Goal: Obtain resource: Download file/media

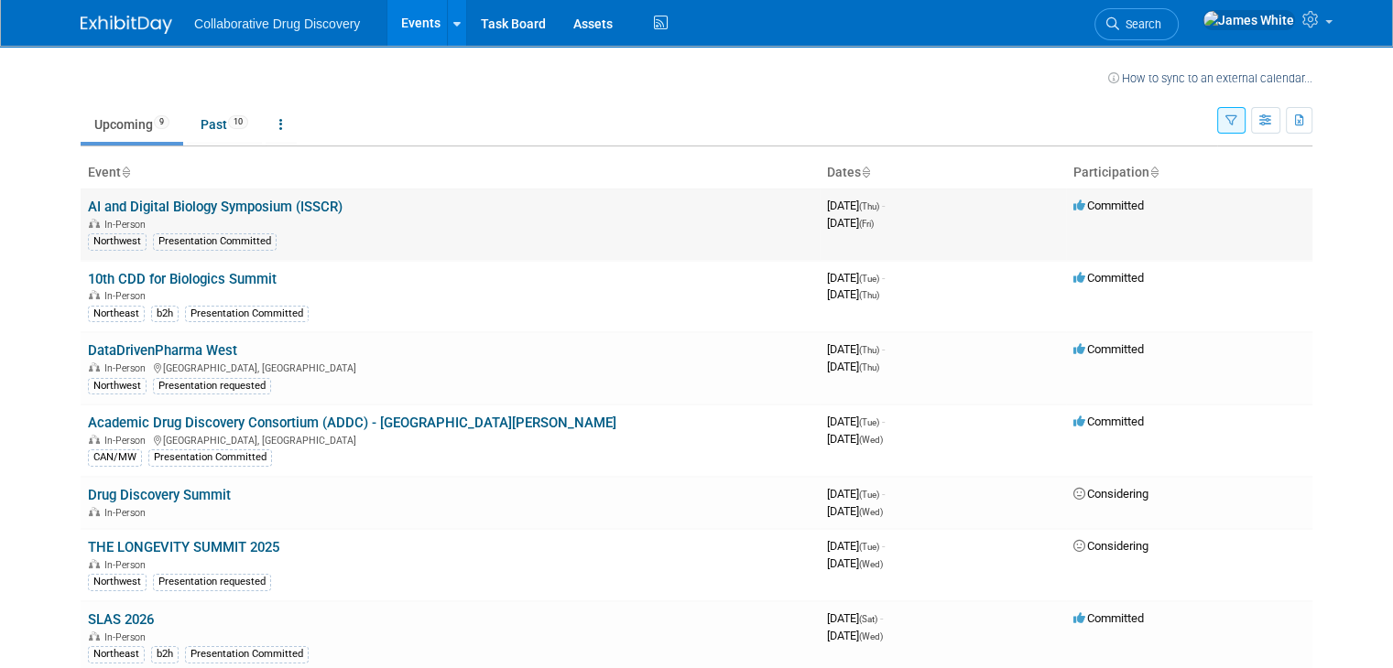
click at [291, 208] on link "AI and Digital Biology Symposium (ISSCR)" at bounding box center [215, 207] width 255 height 16
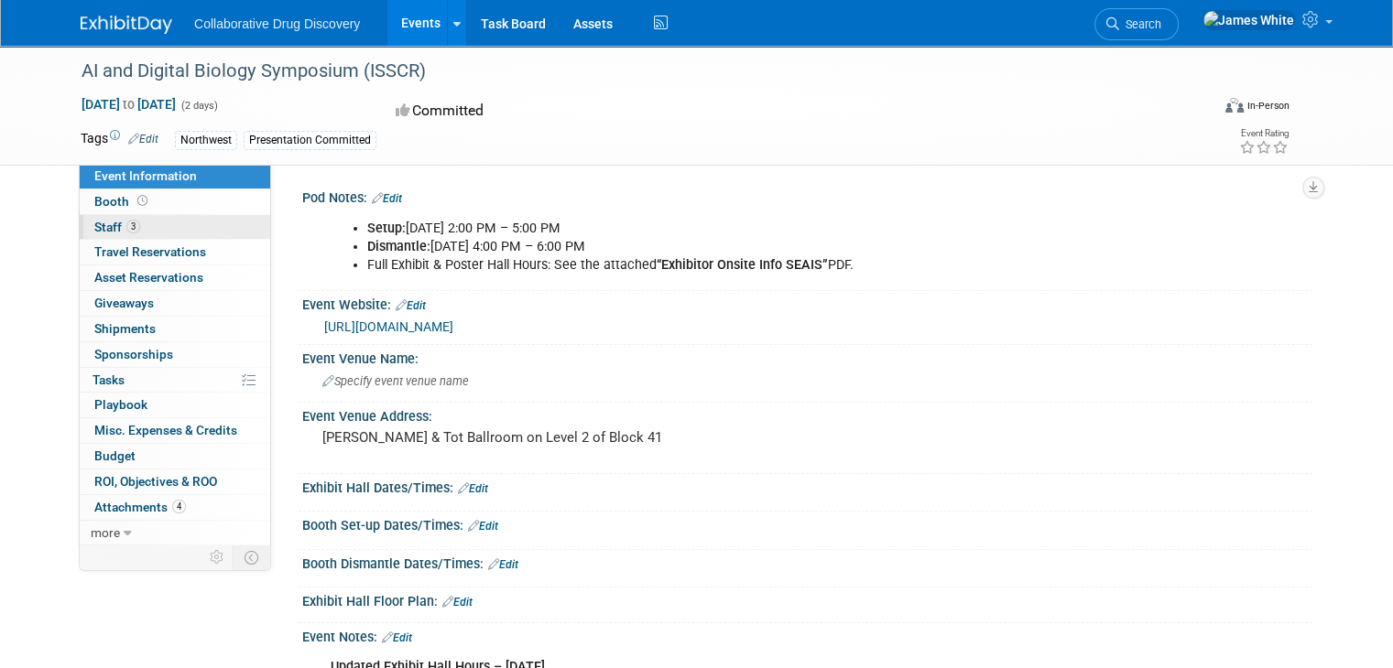
click at [152, 224] on link "3 Staff 3" at bounding box center [175, 227] width 190 height 25
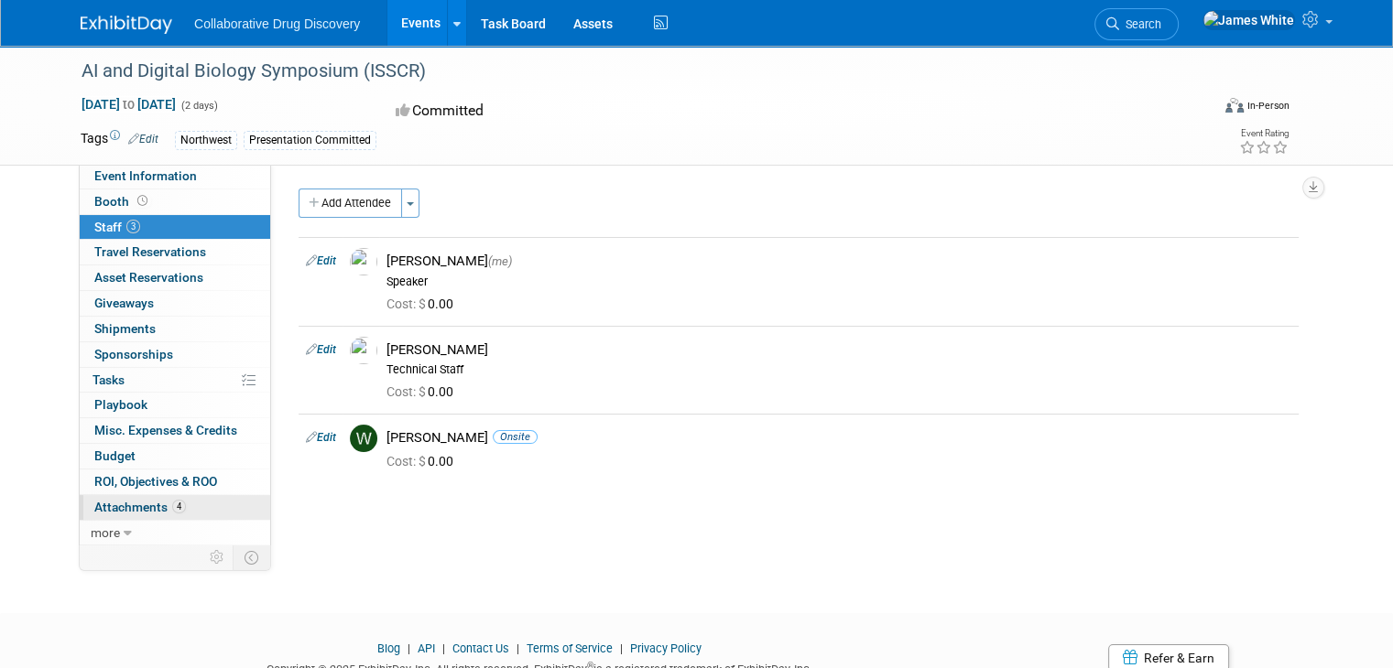
click at [130, 507] on span "Attachments 4" at bounding box center [140, 507] width 92 height 15
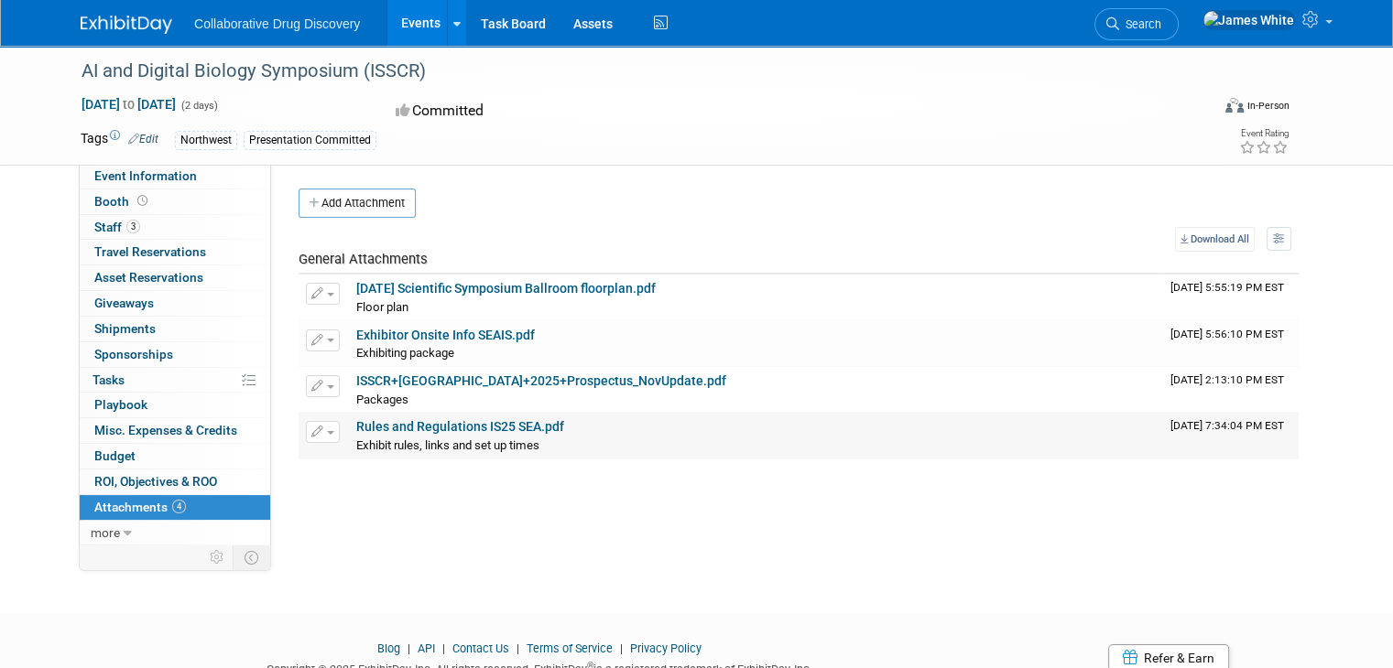
click at [432, 424] on link "Rules and Regulations IS25 SEA.pdf" at bounding box center [460, 426] width 208 height 15
